Goal: Contribute content: Add original content to the website for others to see

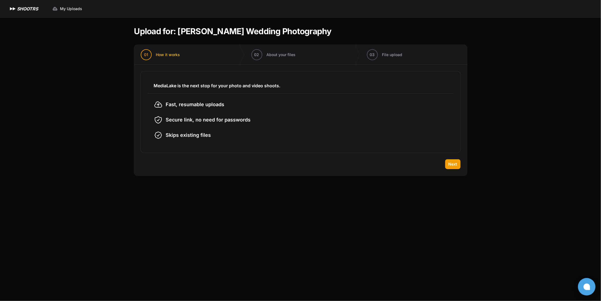
drag, startPoint x: 314, startPoint y: 29, endPoint x: 180, endPoint y: 33, distance: 134.7
click at [180, 33] on header "Upload for: [PERSON_NAME] Wedding Photography" at bounding box center [300, 31] width 333 height 10
copy h1 "[PERSON_NAME] Wedding Photography"
click at [452, 164] on span "Next" at bounding box center [452, 163] width 9 height 5
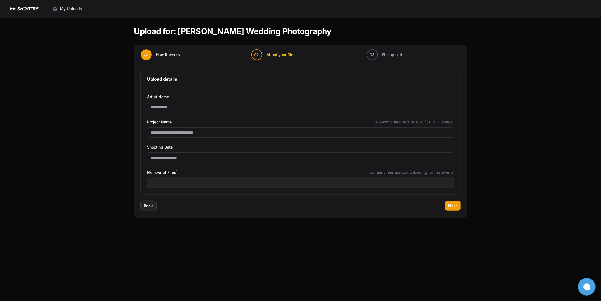
click at [166, 56] on span "How it works" at bounding box center [168, 54] width 24 height 5
click at [147, 205] on span "Back" at bounding box center [148, 205] width 9 height 5
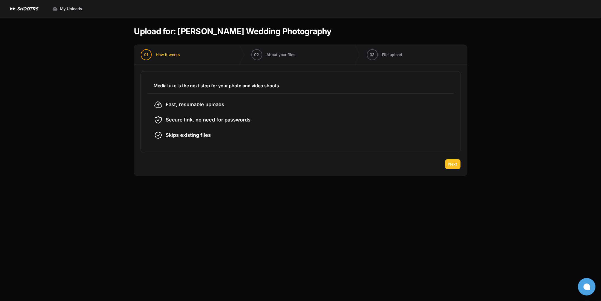
click at [456, 161] on button "Next" at bounding box center [452, 164] width 15 height 10
